Goal: Transaction & Acquisition: Purchase product/service

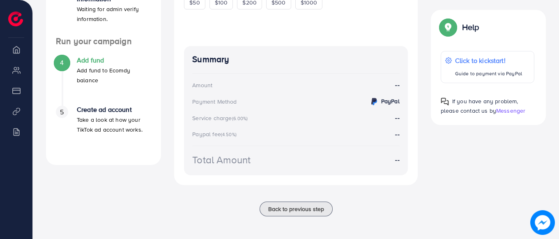
scroll to position [275, 0]
click at [313, 208] on span "Back to previous step" at bounding box center [296, 208] width 56 height 8
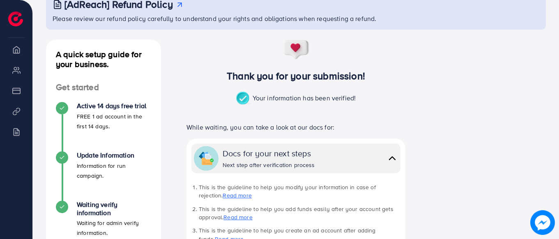
scroll to position [18, 0]
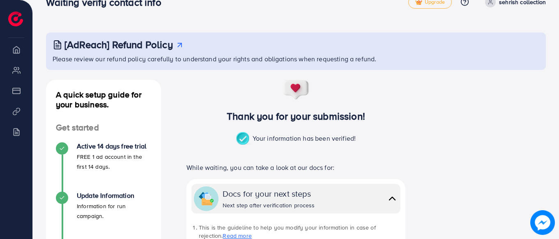
click at [0, 55] on li "Overview" at bounding box center [16, 49] width 32 height 16
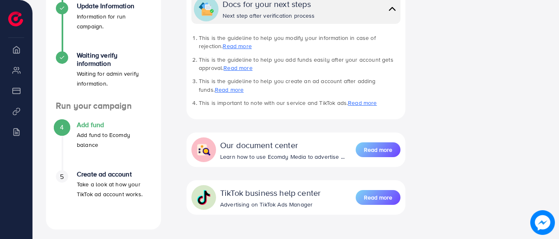
scroll to position [249, 0]
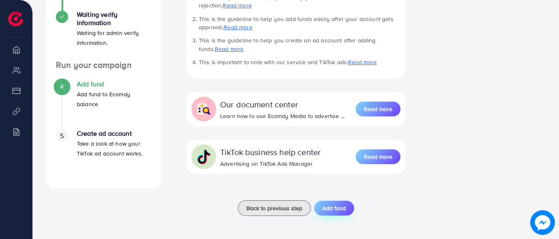
click at [332, 210] on span "Add fund" at bounding box center [334, 208] width 23 height 8
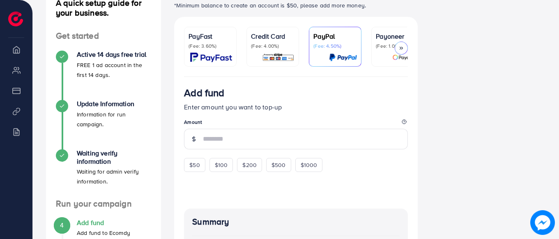
scroll to position [164, 0]
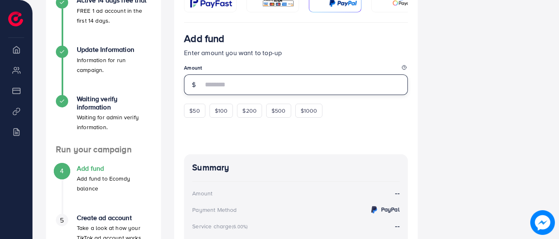
click at [221, 87] on input "number" at bounding box center [305, 84] width 205 height 21
click at [228, 85] on input "number" at bounding box center [305, 84] width 205 height 21
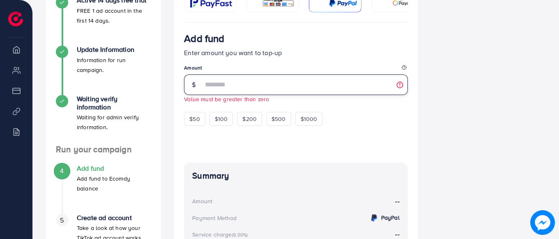
type input "**"
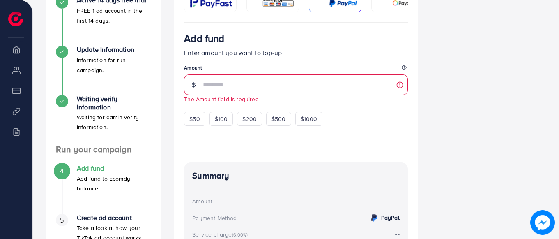
click at [146, 89] on div "Update Information Information for run campaign." at bounding box center [103, 70] width 95 height 49
